Goal: Answer question/provide support: Share knowledge or assist other users

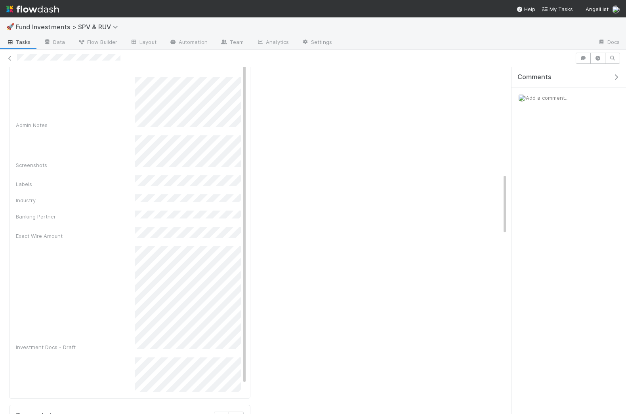
click at [508, 188] on div "Comments Add a comment..." at bounding box center [566, 241] width 119 height 348
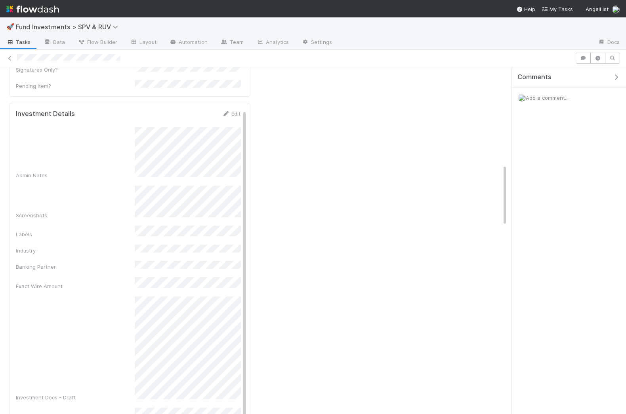
scroll to position [516, 0]
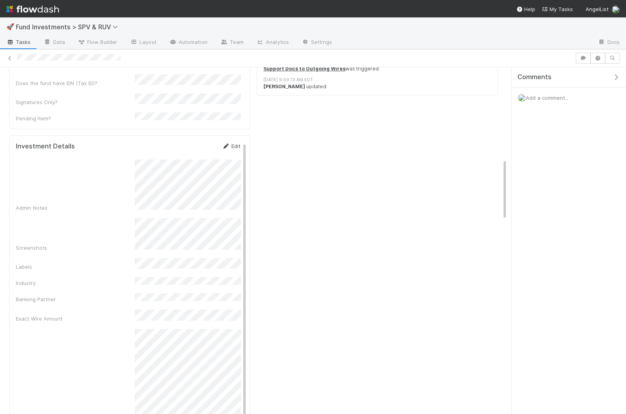
click at [231, 143] on link "Edit" at bounding box center [231, 146] width 19 height 6
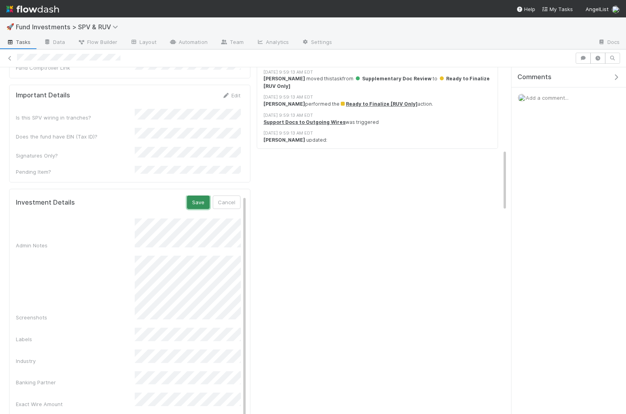
click at [197, 196] on button "Save" at bounding box center [198, 202] width 23 height 13
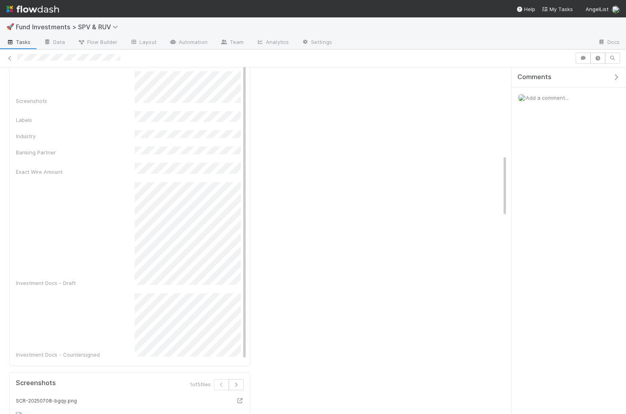
scroll to position [767, 0]
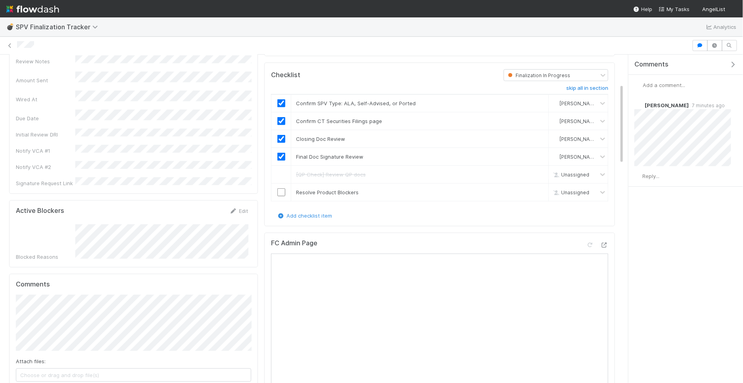
scroll to position [162, 0]
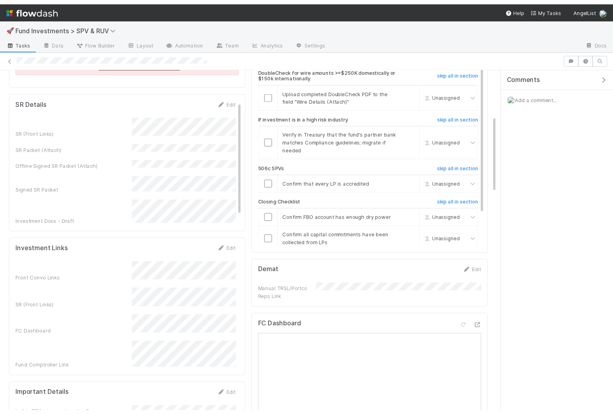
scroll to position [94, 0]
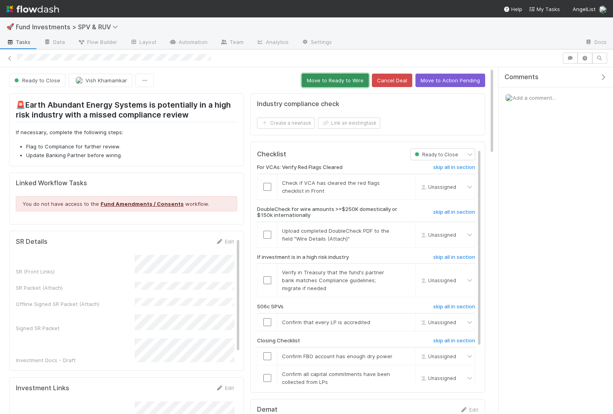
click at [328, 78] on button "Move to Ready to Wire" at bounding box center [335, 80] width 67 height 13
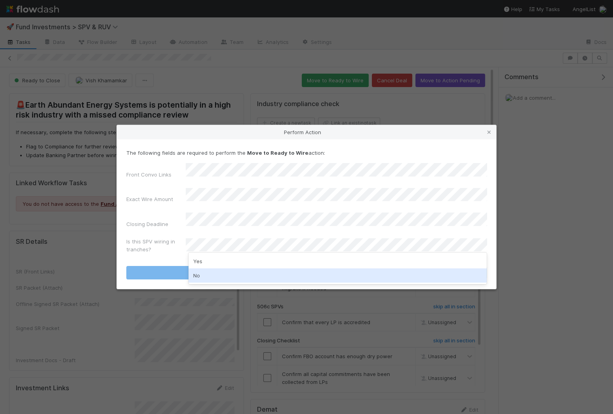
click at [206, 277] on div "No" at bounding box center [338, 276] width 298 height 14
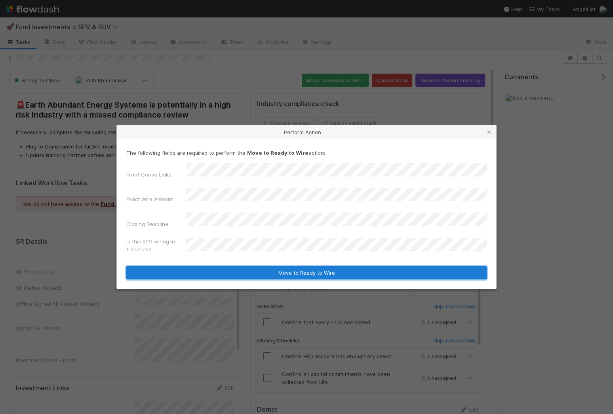
click at [216, 267] on button "Move to Ready to Wire" at bounding box center [306, 272] width 361 height 13
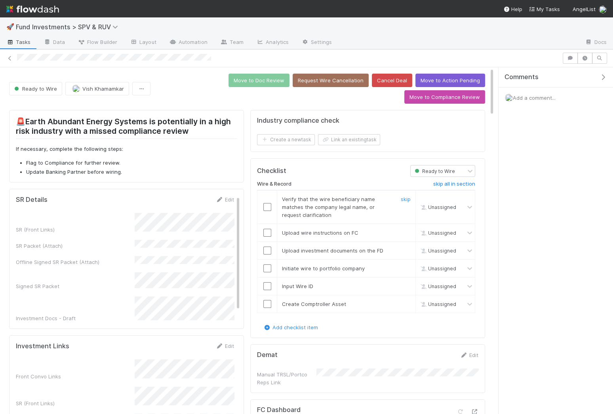
click at [268, 203] on input "checkbox" at bounding box center [267, 207] width 8 height 8
click at [268, 229] on input "checkbox" at bounding box center [267, 233] width 8 height 8
click at [268, 247] on input "checkbox" at bounding box center [267, 251] width 8 height 8
click at [268, 265] on input "checkbox" at bounding box center [267, 269] width 8 height 8
checkbox input "true"
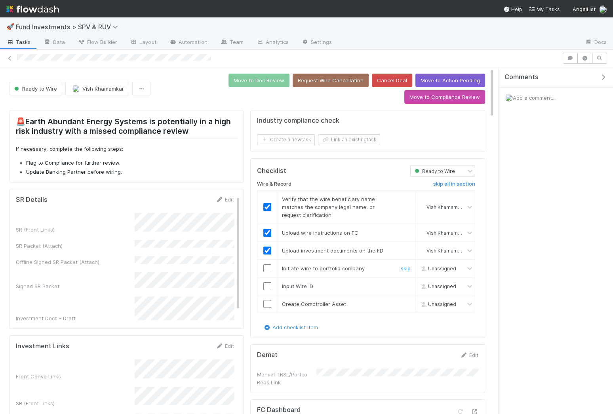
click at [268, 265] on input "checkbox" at bounding box center [267, 269] width 8 height 8
click at [268, 282] on input "checkbox" at bounding box center [267, 286] width 8 height 8
click at [268, 300] on input "checkbox" at bounding box center [267, 304] width 8 height 8
click at [229, 81] on button "Move to Doc Review" at bounding box center [259, 80] width 61 height 13
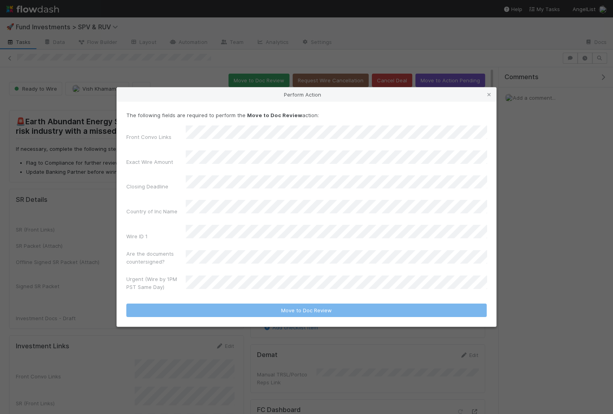
click at [225, 284] on form "The following fields are required to perform the Move to Doc Review action: Fro…" at bounding box center [306, 214] width 361 height 206
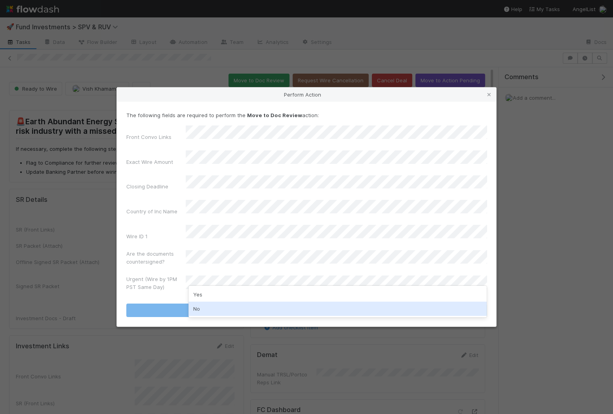
click at [212, 308] on div "No" at bounding box center [338, 309] width 298 height 14
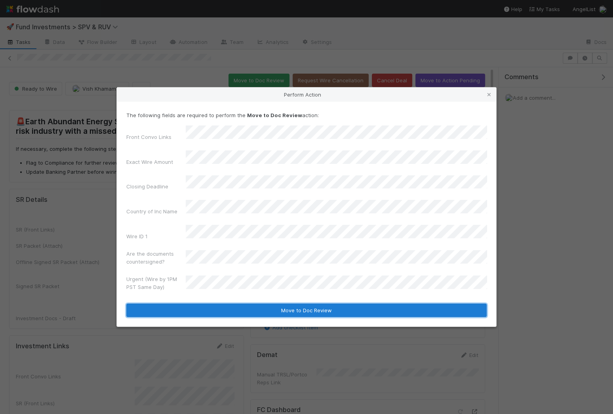
click at [212, 304] on button "Move to Doc Review" at bounding box center [306, 310] width 361 height 13
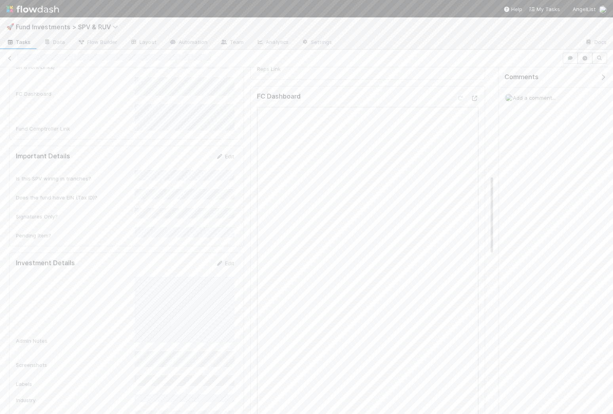
scroll to position [570, 0]
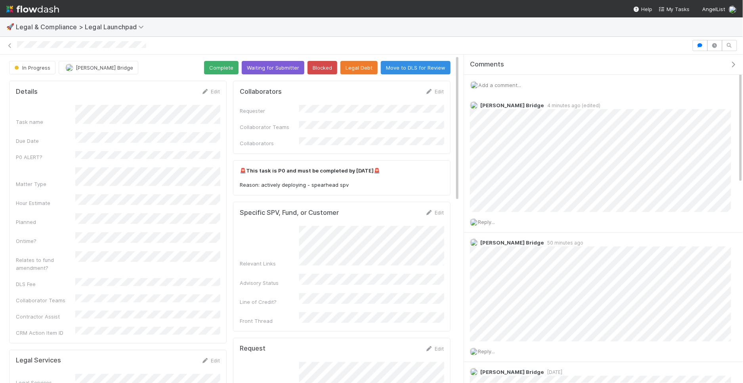
drag, startPoint x: 627, startPoint y: 112, endPoint x: 453, endPoint y: 116, distance: 174.0
click at [453, 116] on div "In Progress [PERSON_NAME] Complete Waiting for Submitter Blocked Legal Debt Mov…" at bounding box center [371, 220] width 743 height 330
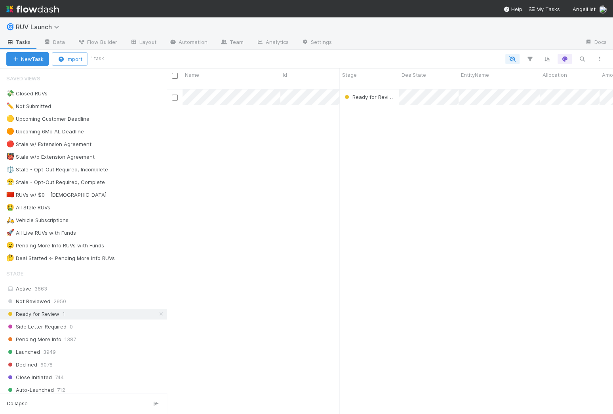
scroll to position [0, 0]
click at [41, 27] on span "RUV Launch" at bounding box center [40, 27] width 48 height 8
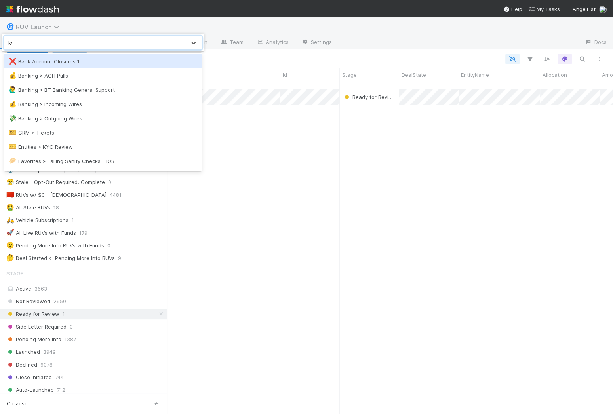
type input "kyc"
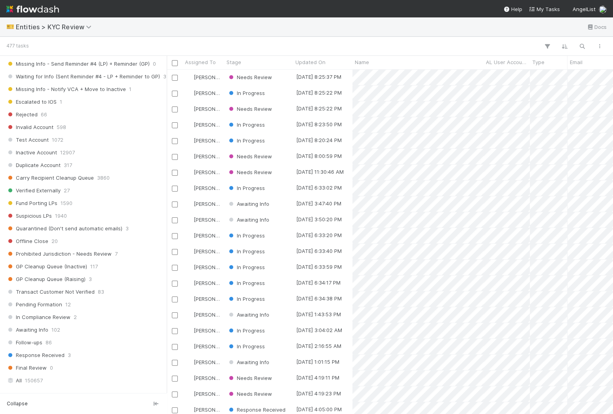
scroll to position [568, 0]
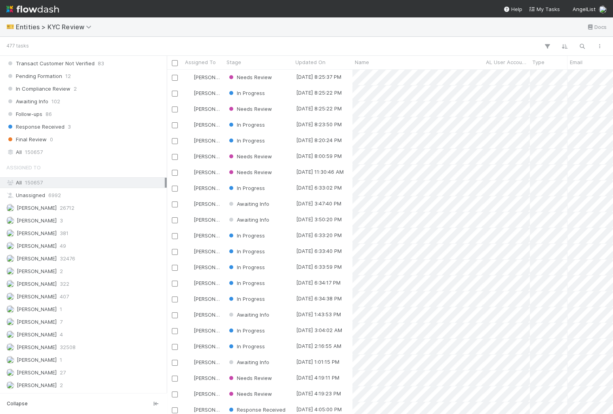
click at [94, 147] on div "All 150657" at bounding box center [85, 152] width 158 height 10
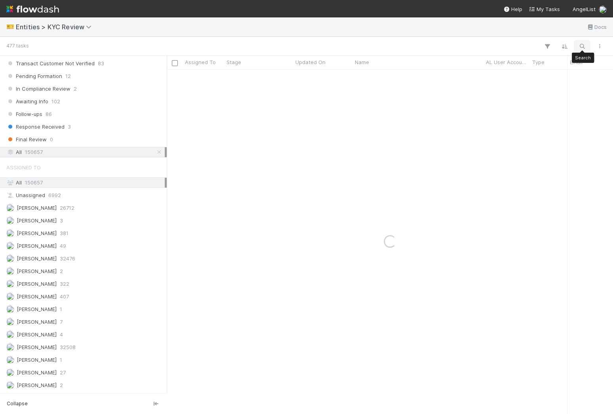
click at [583, 45] on icon "button" at bounding box center [582, 46] width 8 height 7
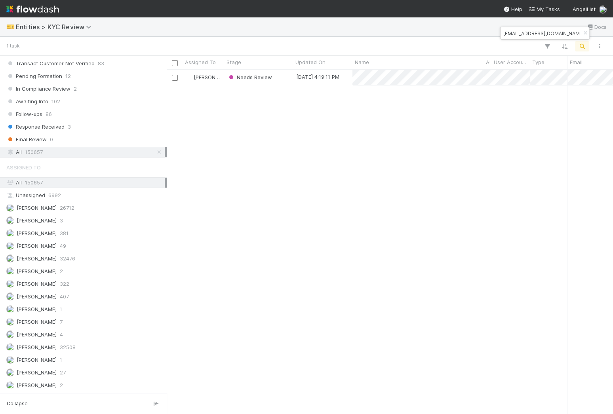
scroll to position [345, 446]
type input "juliagovberg@gmail.com"
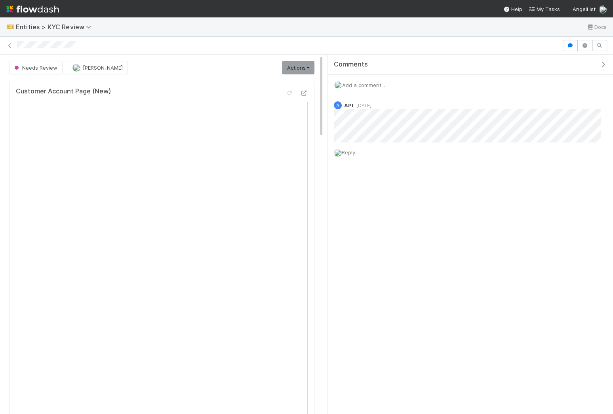
scroll to position [18, 0]
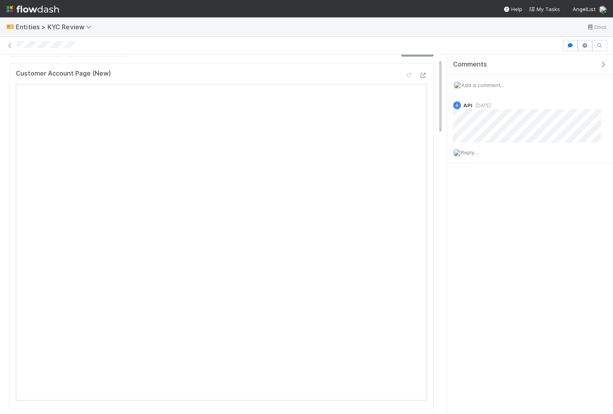
drag, startPoint x: 328, startPoint y: 185, endPoint x: 443, endPoint y: 184, distance: 114.5
click at [443, 184] on div "Comments Add a comment... A API 1 day ago Reply..." at bounding box center [528, 235] width 170 height 361
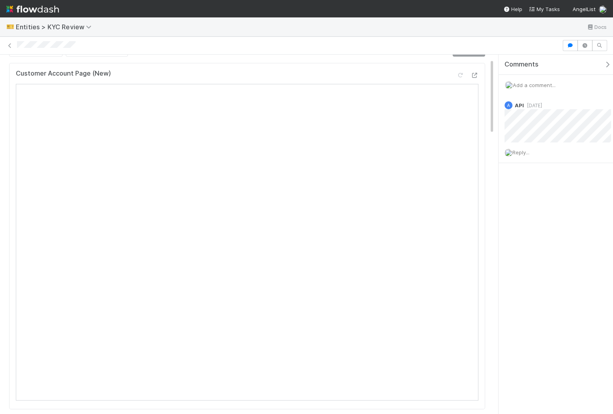
drag, startPoint x: 447, startPoint y: 185, endPoint x: 515, endPoint y: 185, distance: 68.1
click at [515, 185] on div "Comments Add a comment... A API 1 day ago Reply..." at bounding box center [553, 235] width 119 height 361
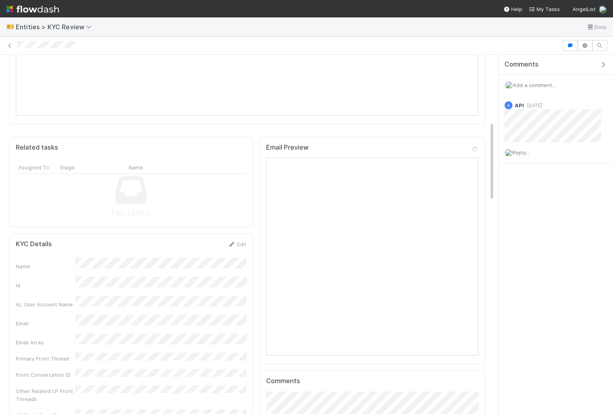
scroll to position [0, 0]
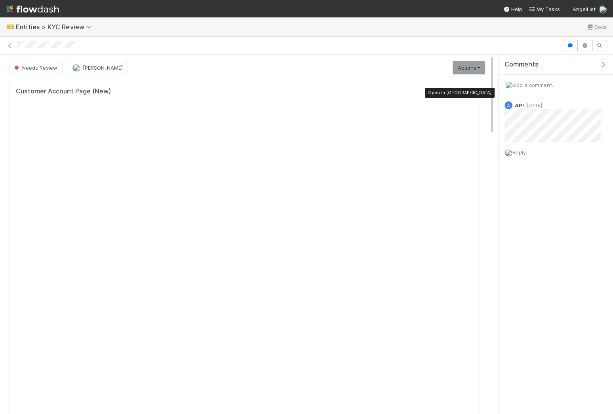
click at [477, 91] on icon at bounding box center [475, 93] width 8 height 5
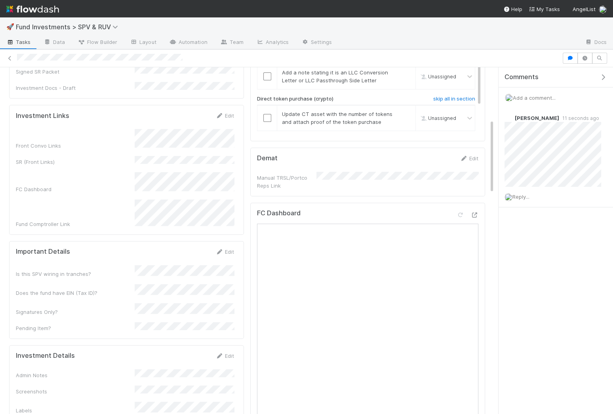
scroll to position [287, 0]
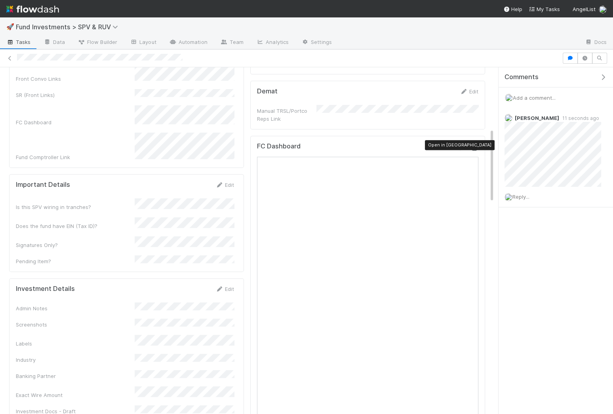
click at [474, 146] on icon at bounding box center [475, 148] width 8 height 5
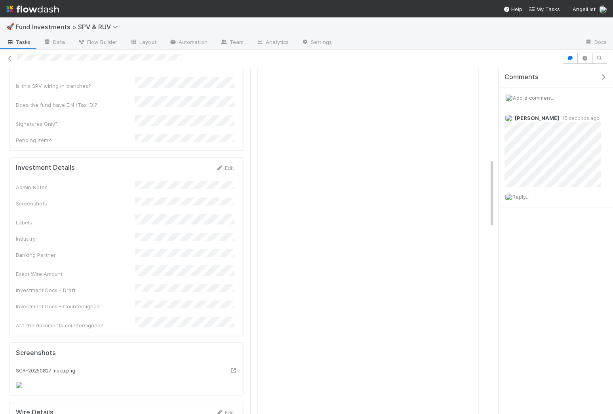
scroll to position [298, 0]
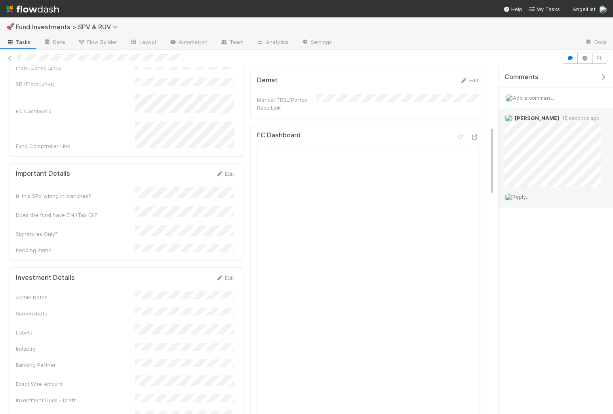
click at [523, 197] on span "Reply..." at bounding box center [521, 197] width 17 height 6
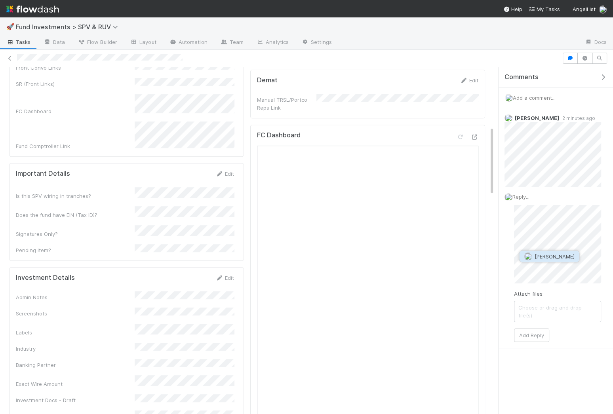
click at [546, 256] on span "[PERSON_NAME]" at bounding box center [555, 257] width 40 height 6
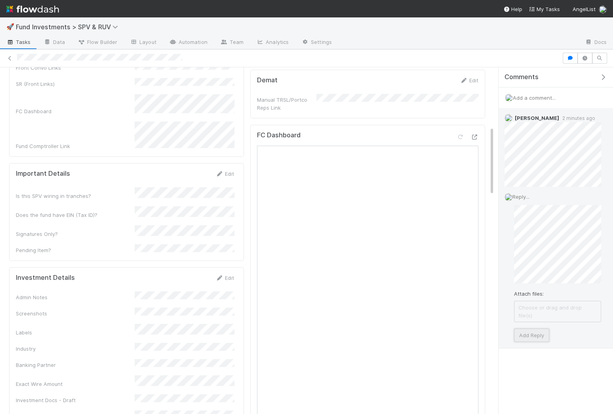
click at [530, 329] on button "Add Reply" at bounding box center [531, 335] width 35 height 13
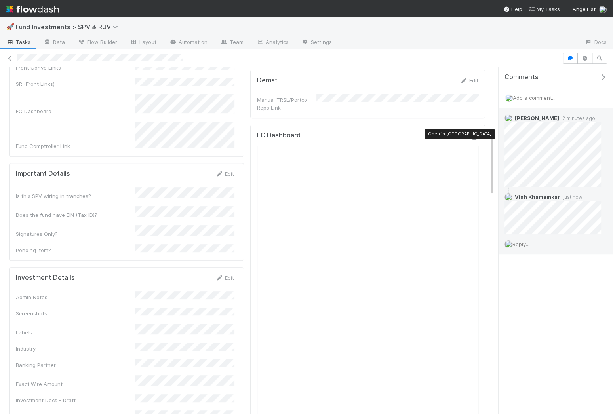
click at [474, 135] on icon at bounding box center [475, 137] width 8 height 5
